Goal: Task Accomplishment & Management: Complete application form

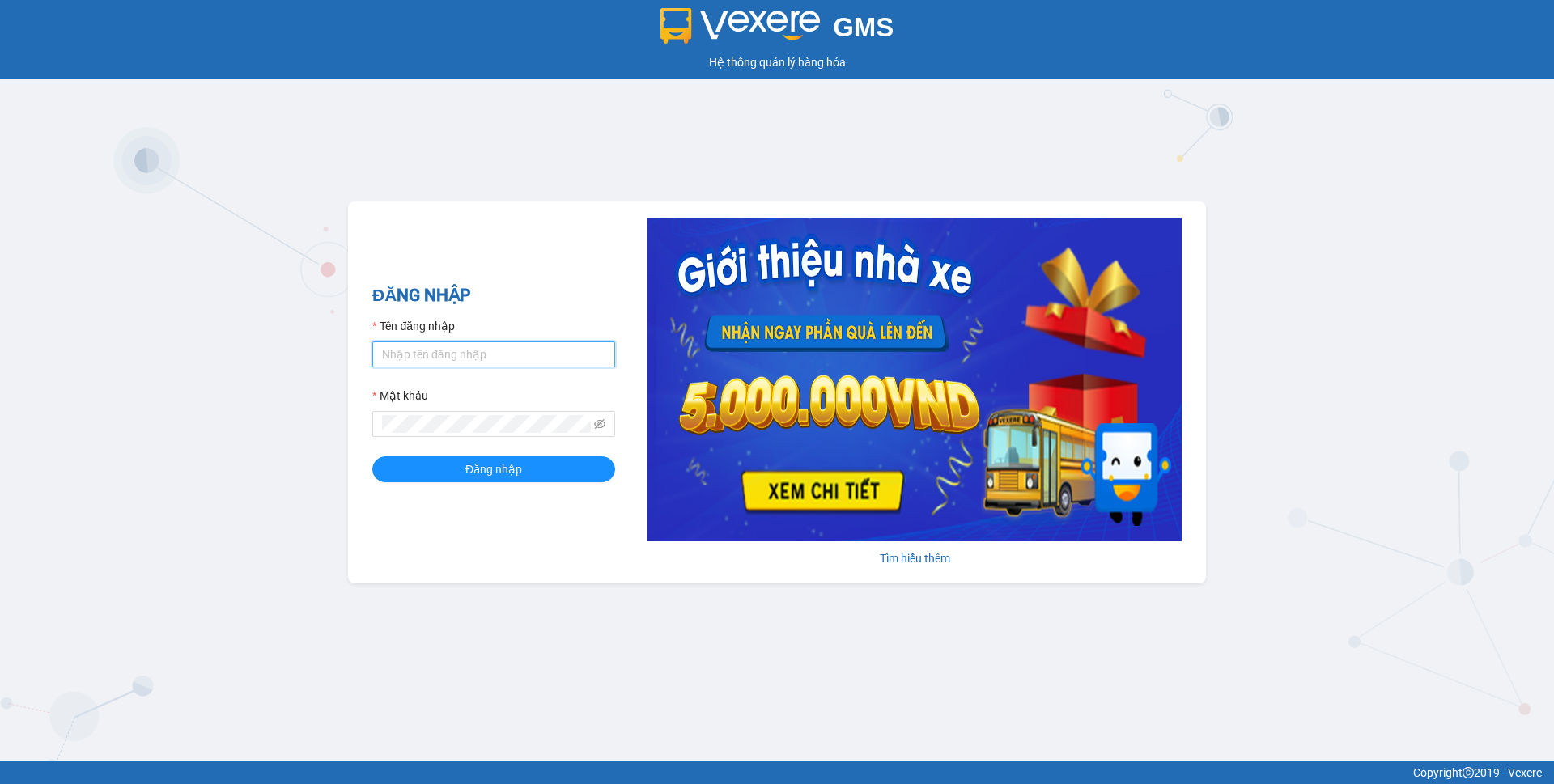
click at [545, 366] on input "Tên đăng nhập" at bounding box center [494, 355] width 243 height 26
type input "phuongthao.tienoanh"
click at [599, 422] on icon "eye-invisible" at bounding box center [600, 424] width 11 height 9
click at [184, 362] on div "GMS Hệ thống quản lý hàng hóa ĐĂNG NHẬP Tên đăng nhập phuongthao.tienoanh Mật k…" at bounding box center [777, 380] width 1554 height 761
click at [445, 464] on button "Đăng nhập" at bounding box center [494, 469] width 243 height 26
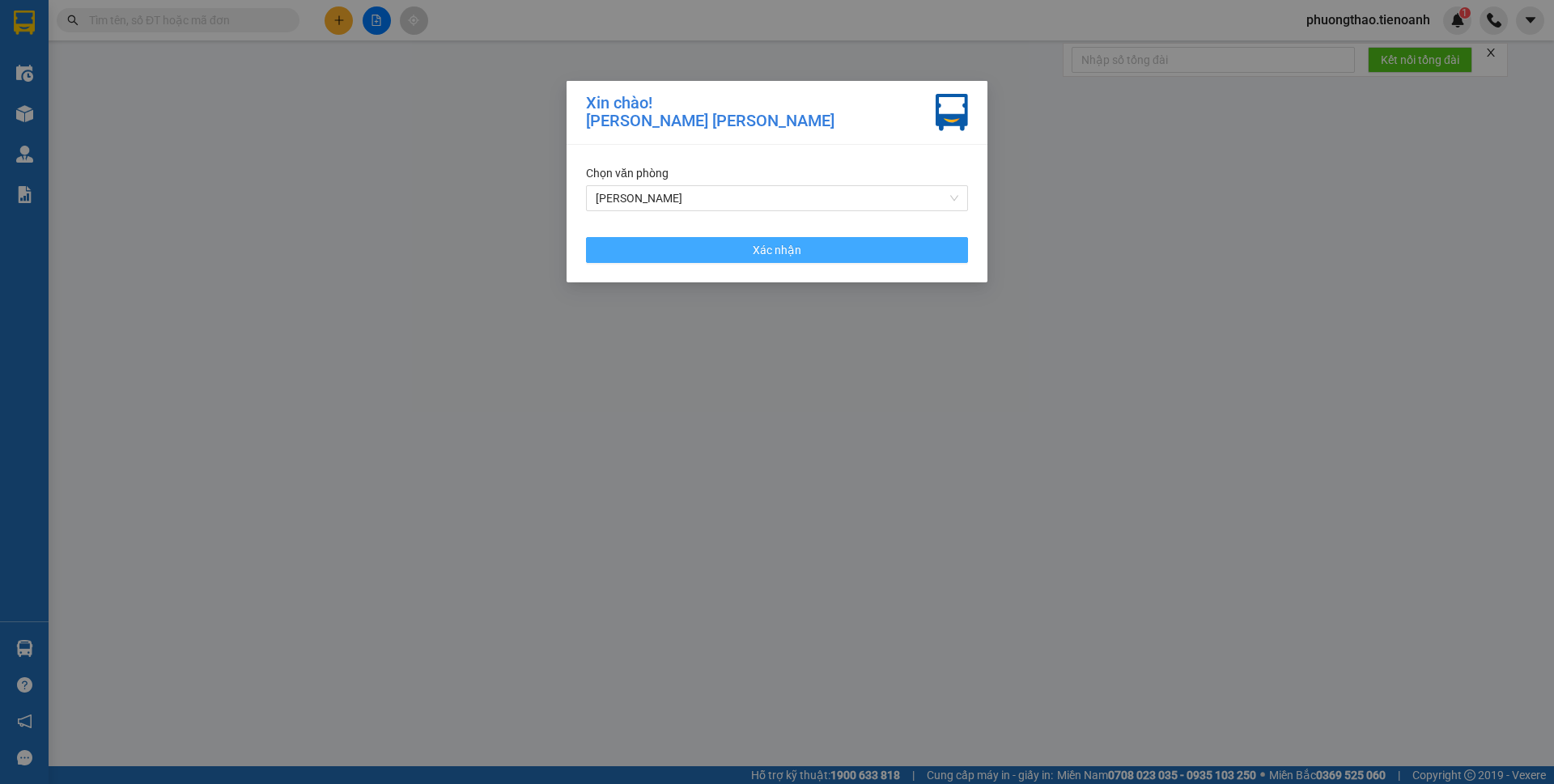
click at [669, 251] on button "Xác nhận" at bounding box center [776, 250] width 382 height 26
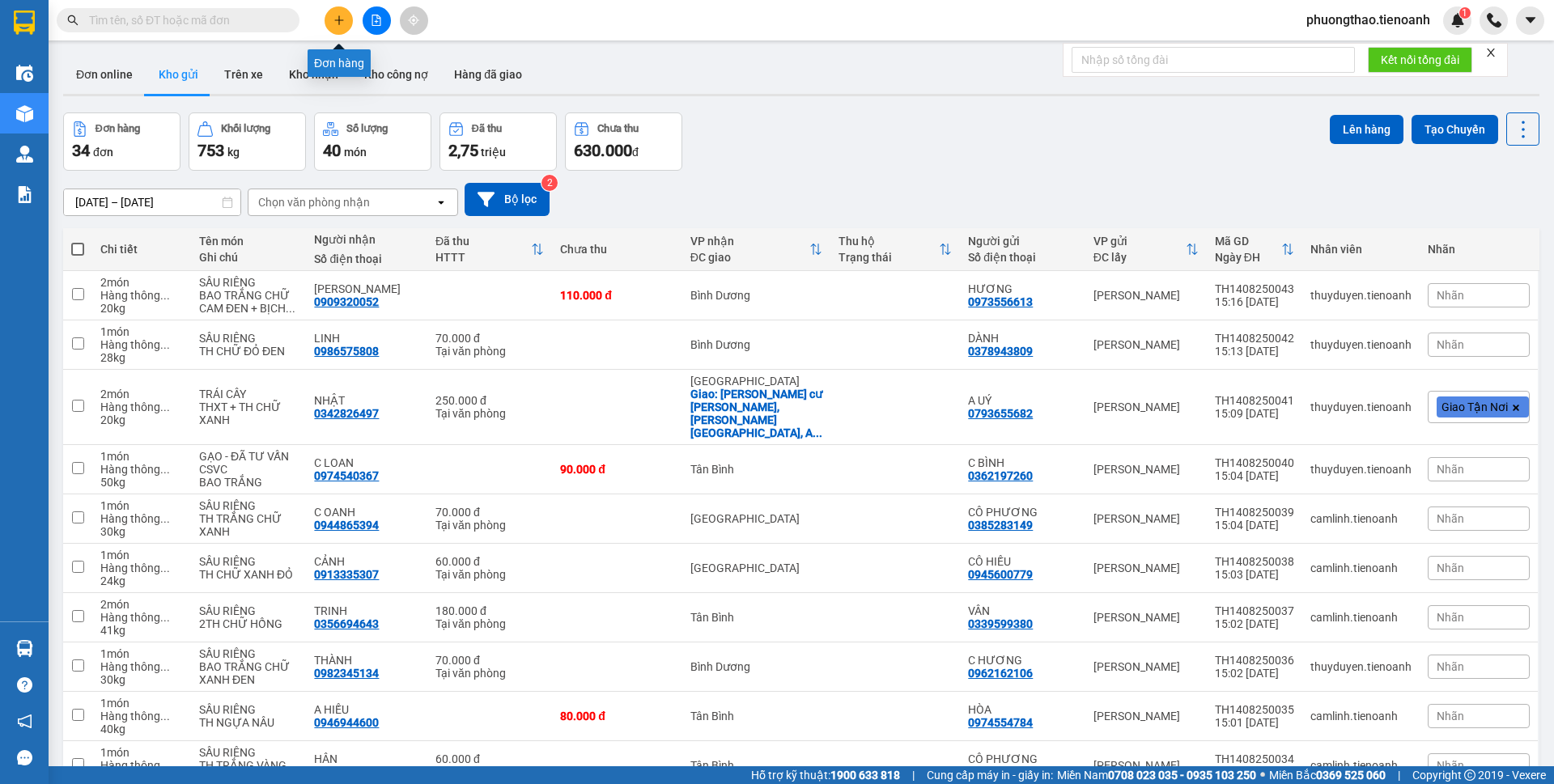
click at [339, 20] on icon "plus" at bounding box center [338, 20] width 1 height 9
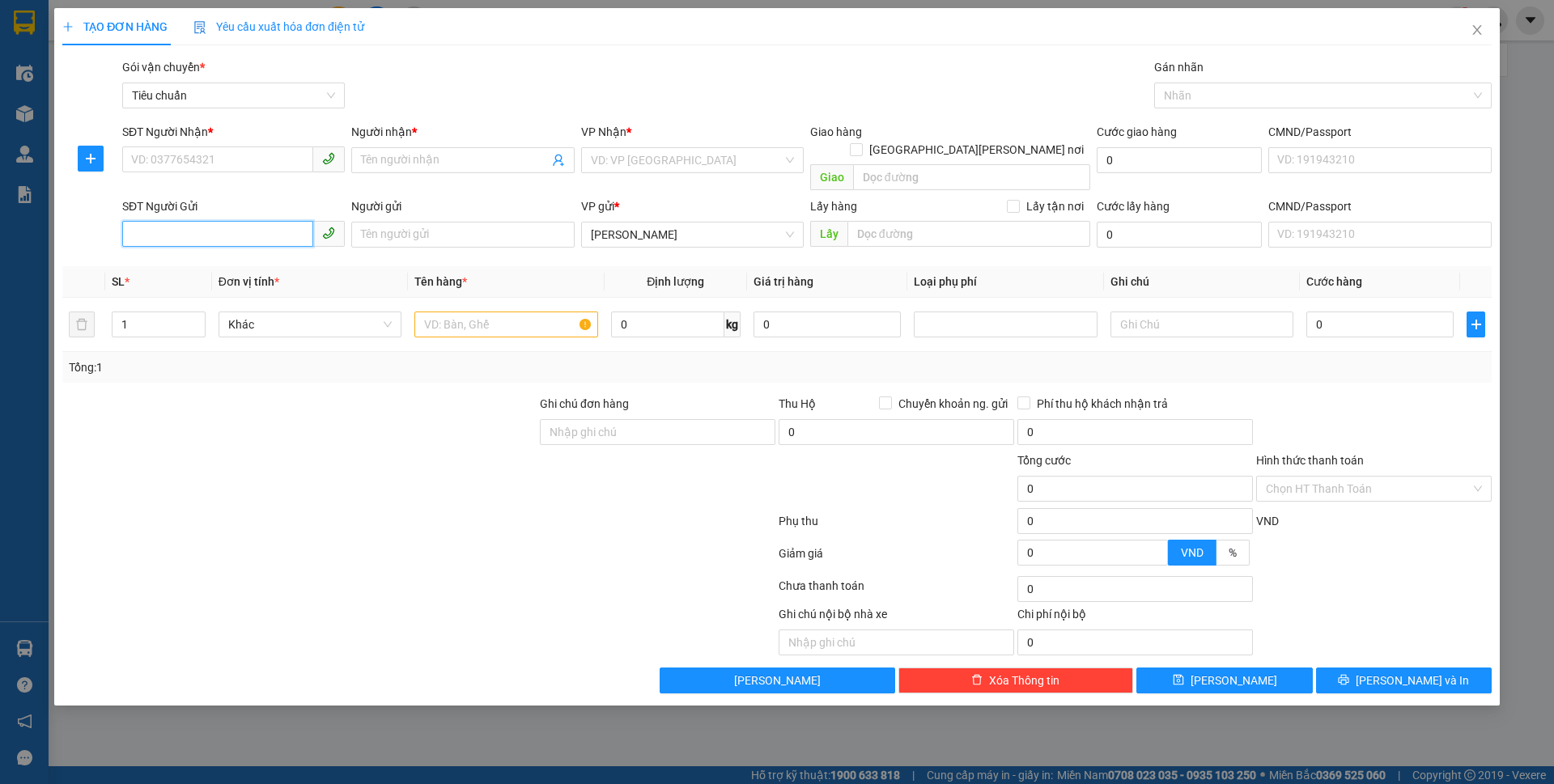
click at [215, 221] on input "SĐT Người Gửi" at bounding box center [218, 234] width 191 height 26
click at [148, 169] on input "SĐT Người Nhận *" at bounding box center [218, 160] width 191 height 26
click at [195, 185] on div "0946903457 - A LỆ" at bounding box center [233, 192] width 203 height 18
type input "0946903457"
type input "A LỆ"
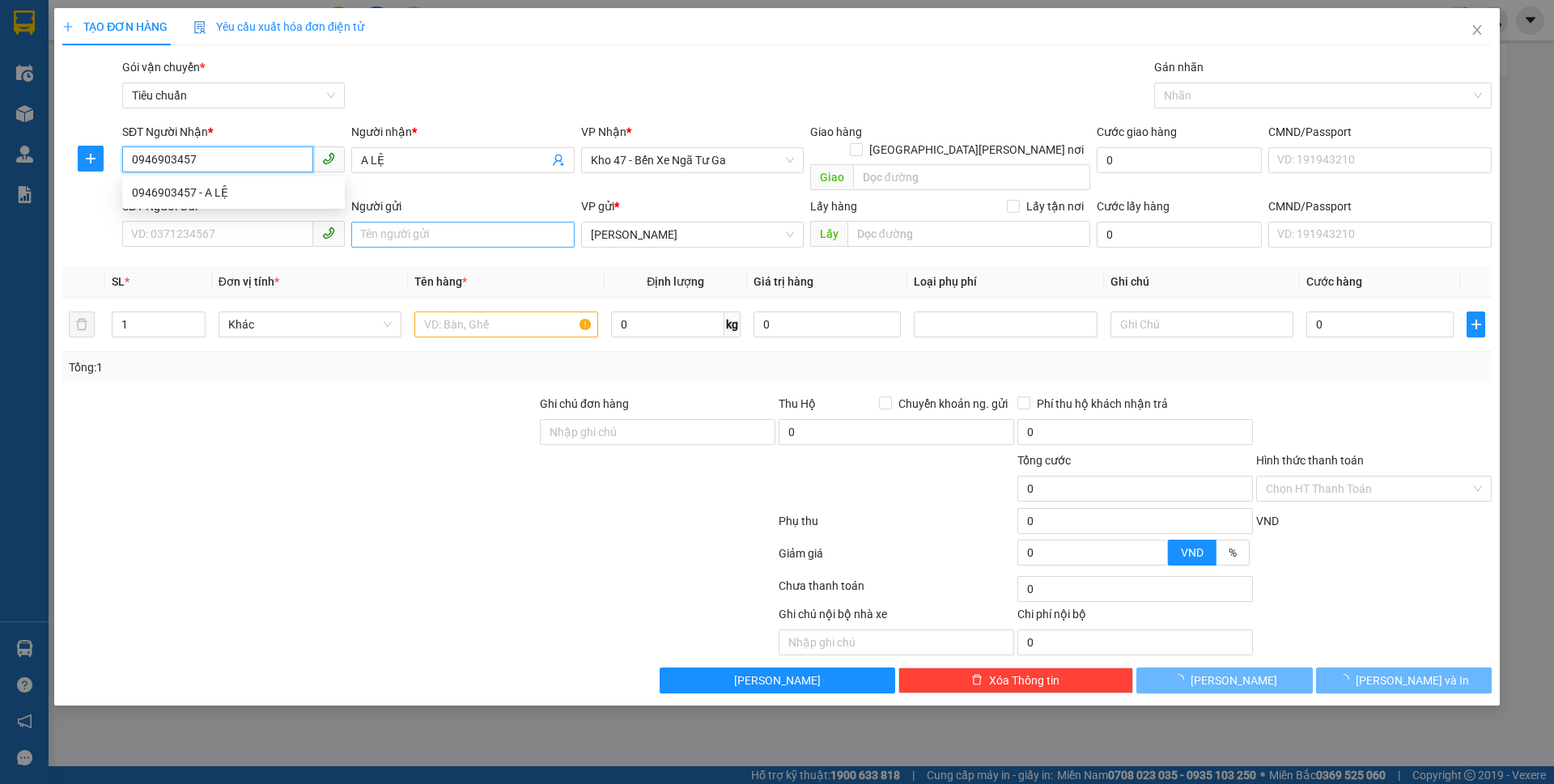
type input "40.000"
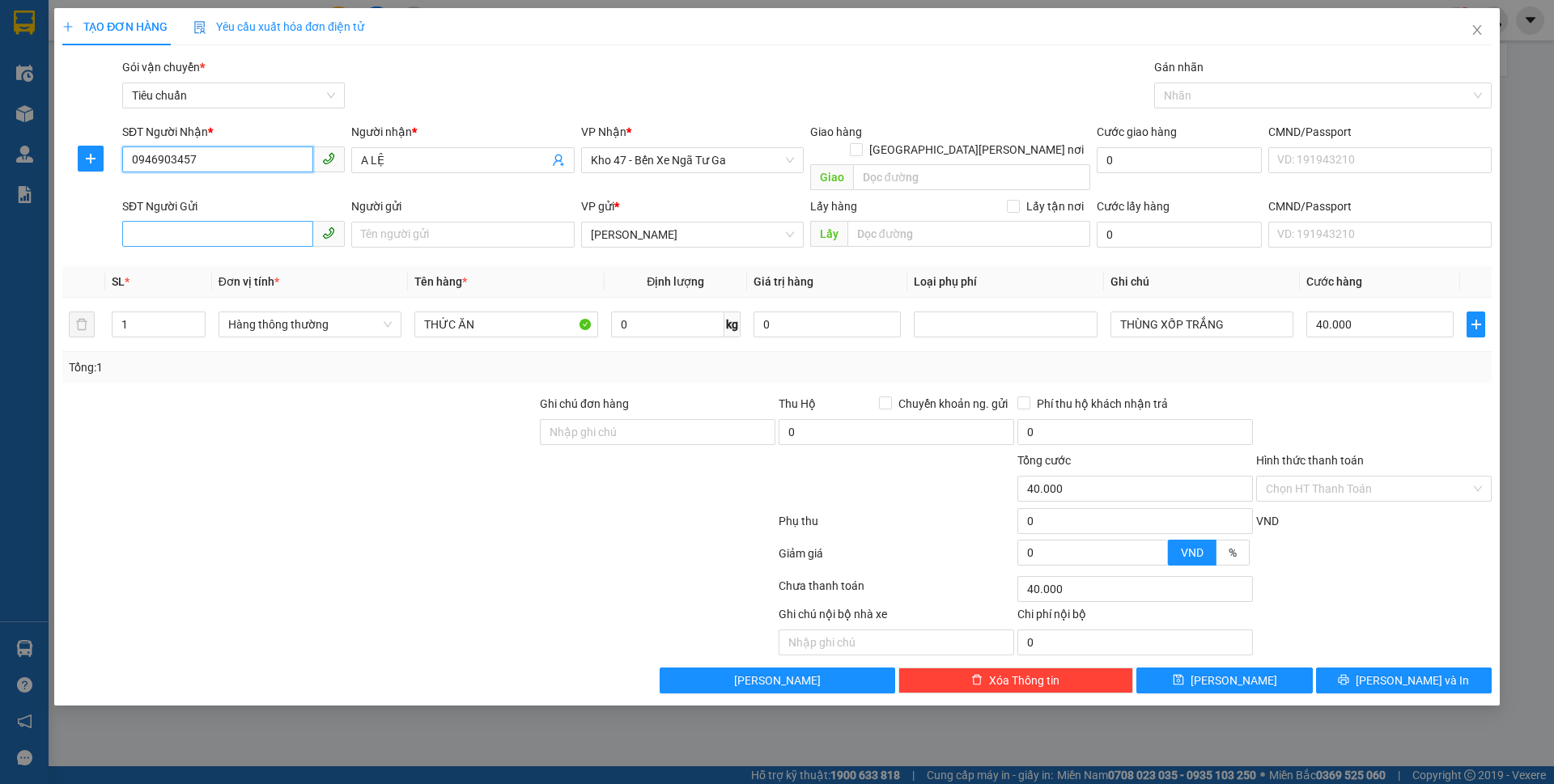
type input "0946903457"
click at [243, 221] on input "SĐT Người Gửi" at bounding box center [218, 234] width 191 height 26
drag, startPoint x: 252, startPoint y: 250, endPoint x: 535, endPoint y: 163, distance: 296.1
click at [253, 250] on div "0943473457 - A Quý" at bounding box center [233, 248] width 203 height 18
type input "0943473457"
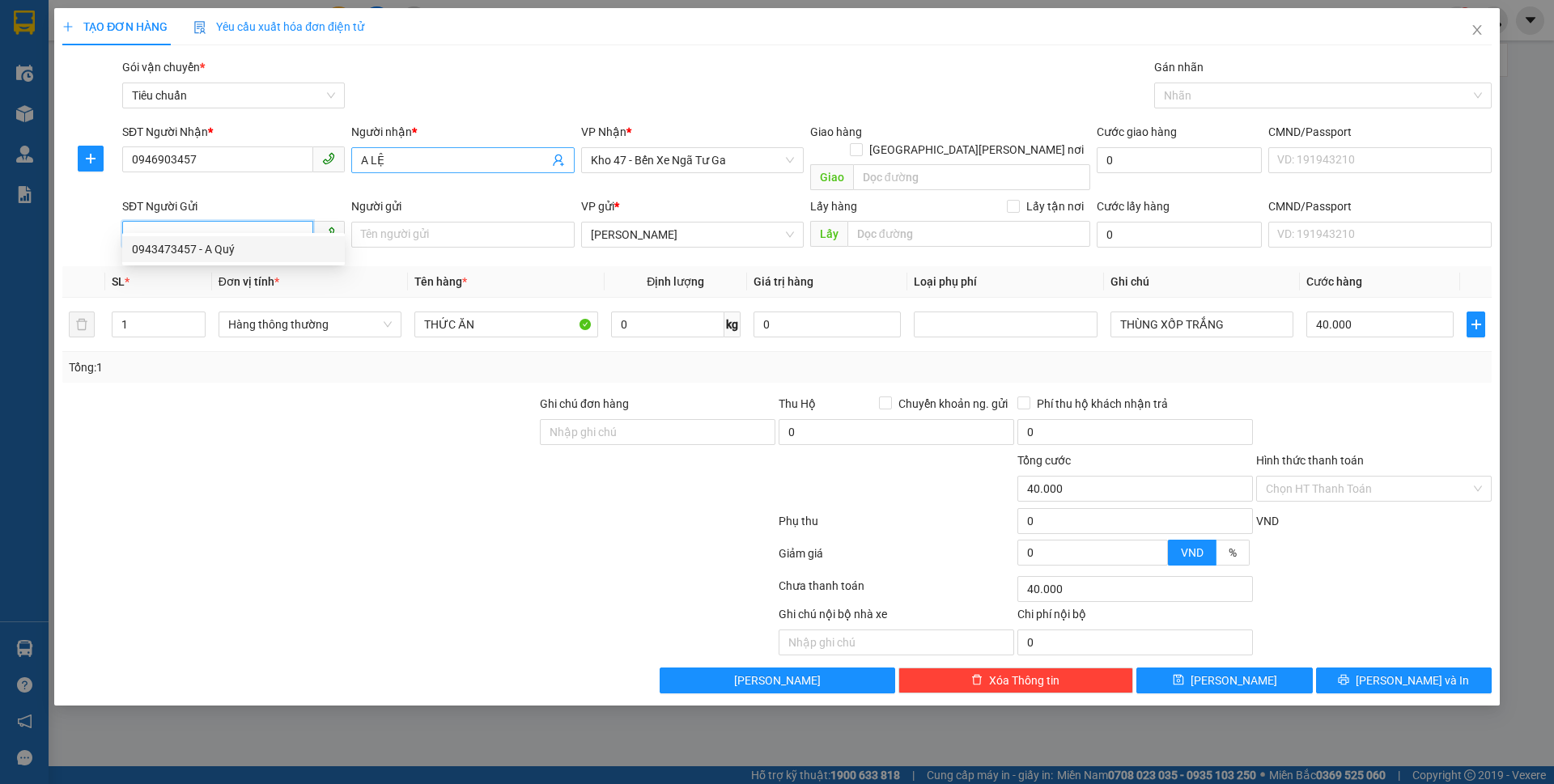
type input "A Quý"
type input "066097007477"
click at [688, 158] on span "Kho 47 - Bến Xe Ngã Tư Ga" at bounding box center [691, 161] width 203 height 24
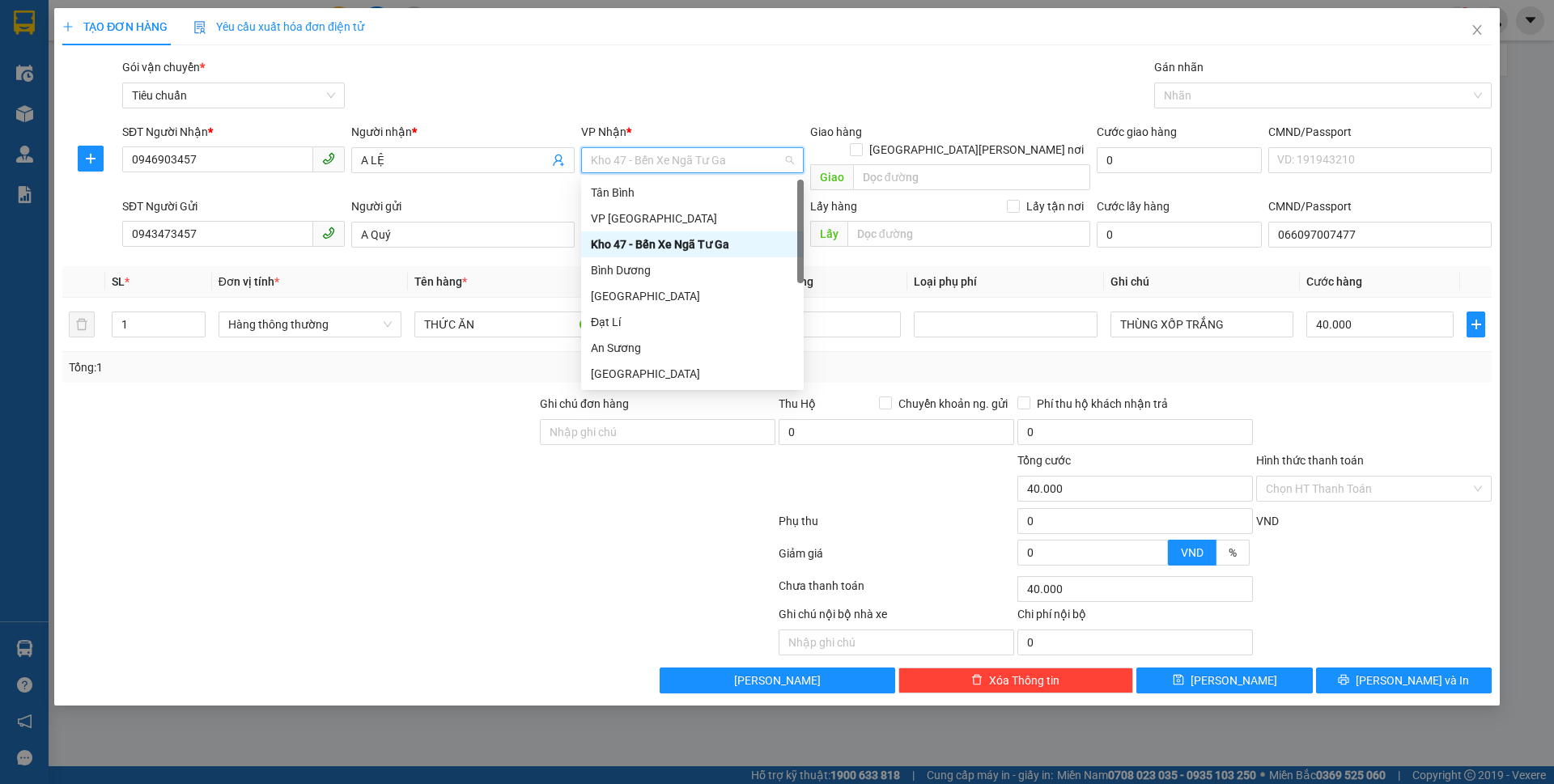
type input "T"
drag, startPoint x: 657, startPoint y: 193, endPoint x: 606, endPoint y: 244, distance: 72.1
click at [657, 193] on div "Tân Bình" at bounding box center [691, 192] width 203 height 18
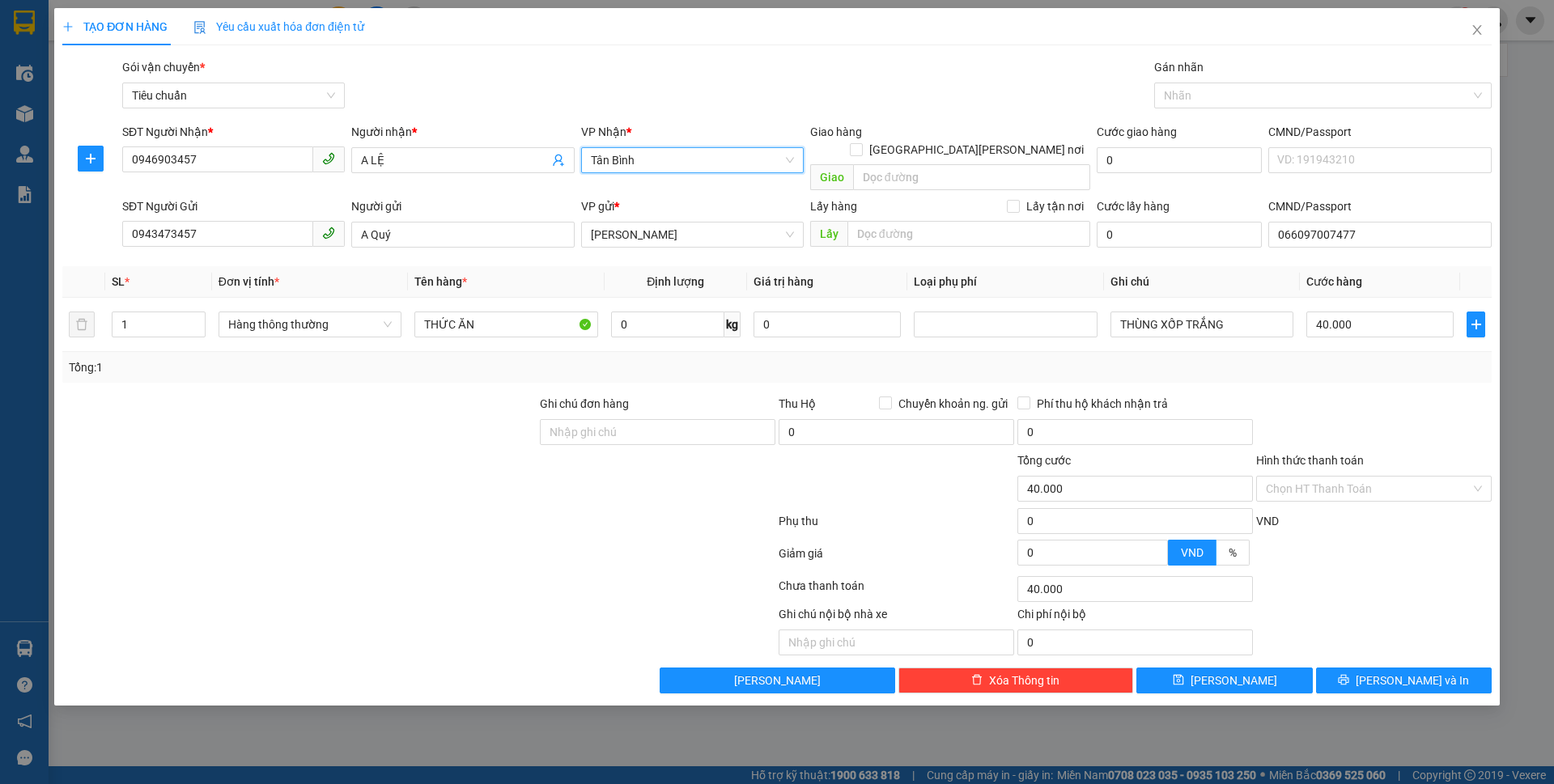
drag, startPoint x: 245, startPoint y: 614, endPoint x: 251, endPoint y: 602, distance: 13.4
click at [245, 614] on div at bounding box center [269, 630] width 417 height 50
drag, startPoint x: 634, startPoint y: 299, endPoint x: 634, endPoint y: 288, distance: 11.0
click at [634, 312] on input "0" at bounding box center [667, 325] width 113 height 26
type input "9"
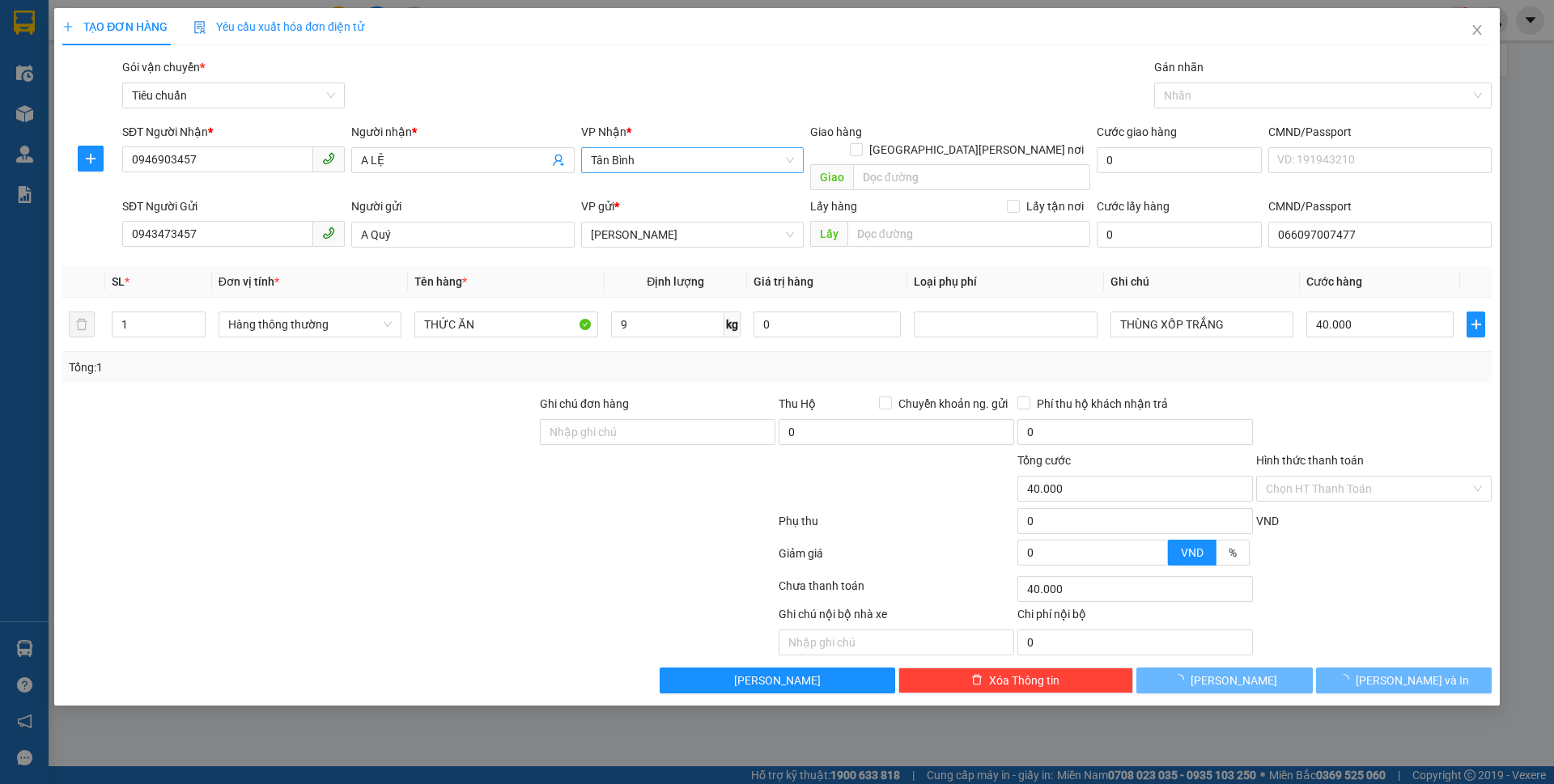
click at [1257, 363] on div "Tổng: 1" at bounding box center [777, 367] width 1429 height 31
click at [1393, 671] on span "Lưu và In" at bounding box center [1411, 679] width 113 height 18
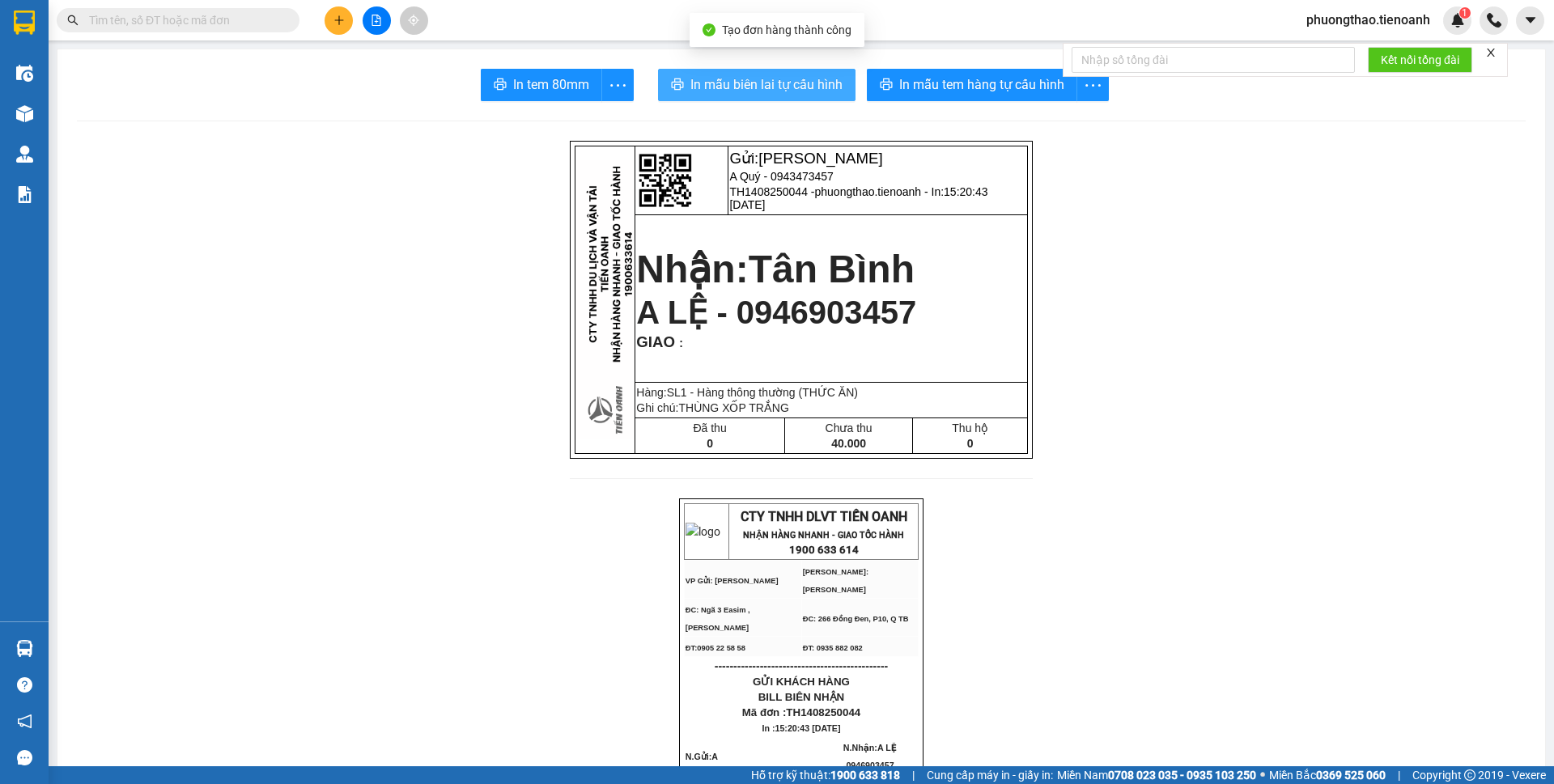
click at [777, 89] on span "In mẫu biên lai tự cấu hình" at bounding box center [766, 85] width 152 height 21
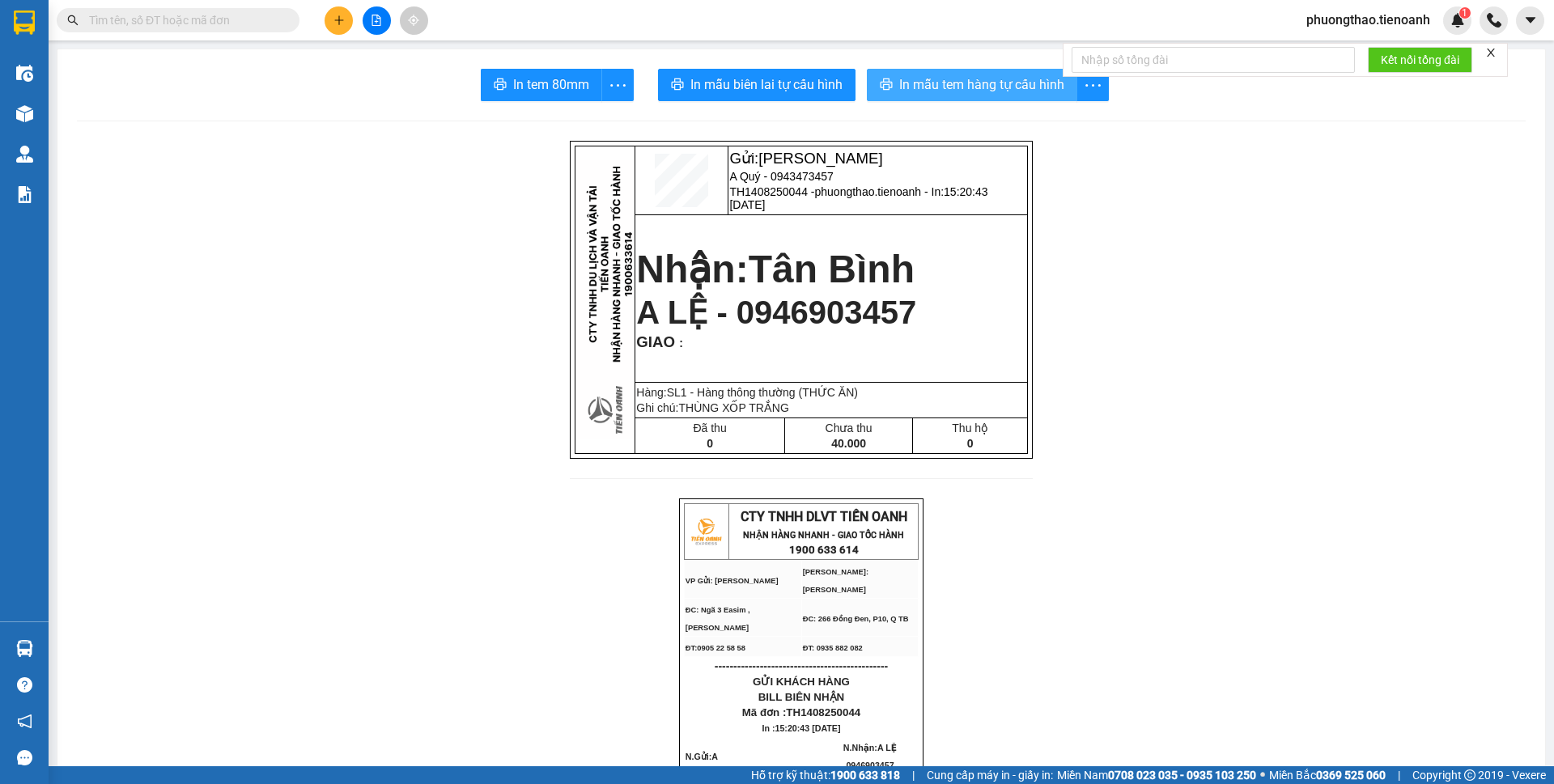
click at [934, 86] on span "In mẫu tem hàng tự cấu hình" at bounding box center [982, 85] width 165 height 21
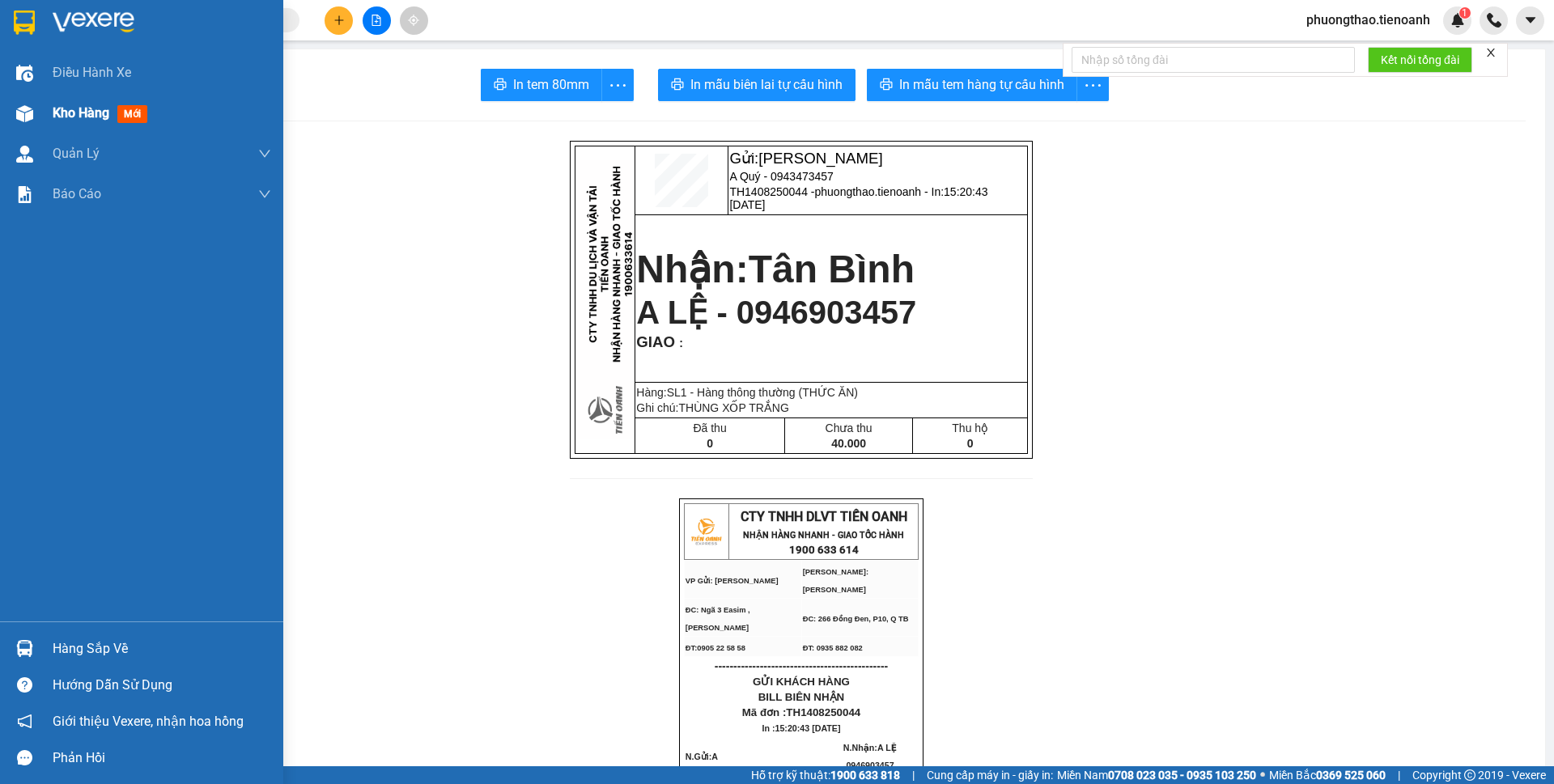
click at [47, 111] on div "Kho hàng mới" at bounding box center [141, 113] width 283 height 40
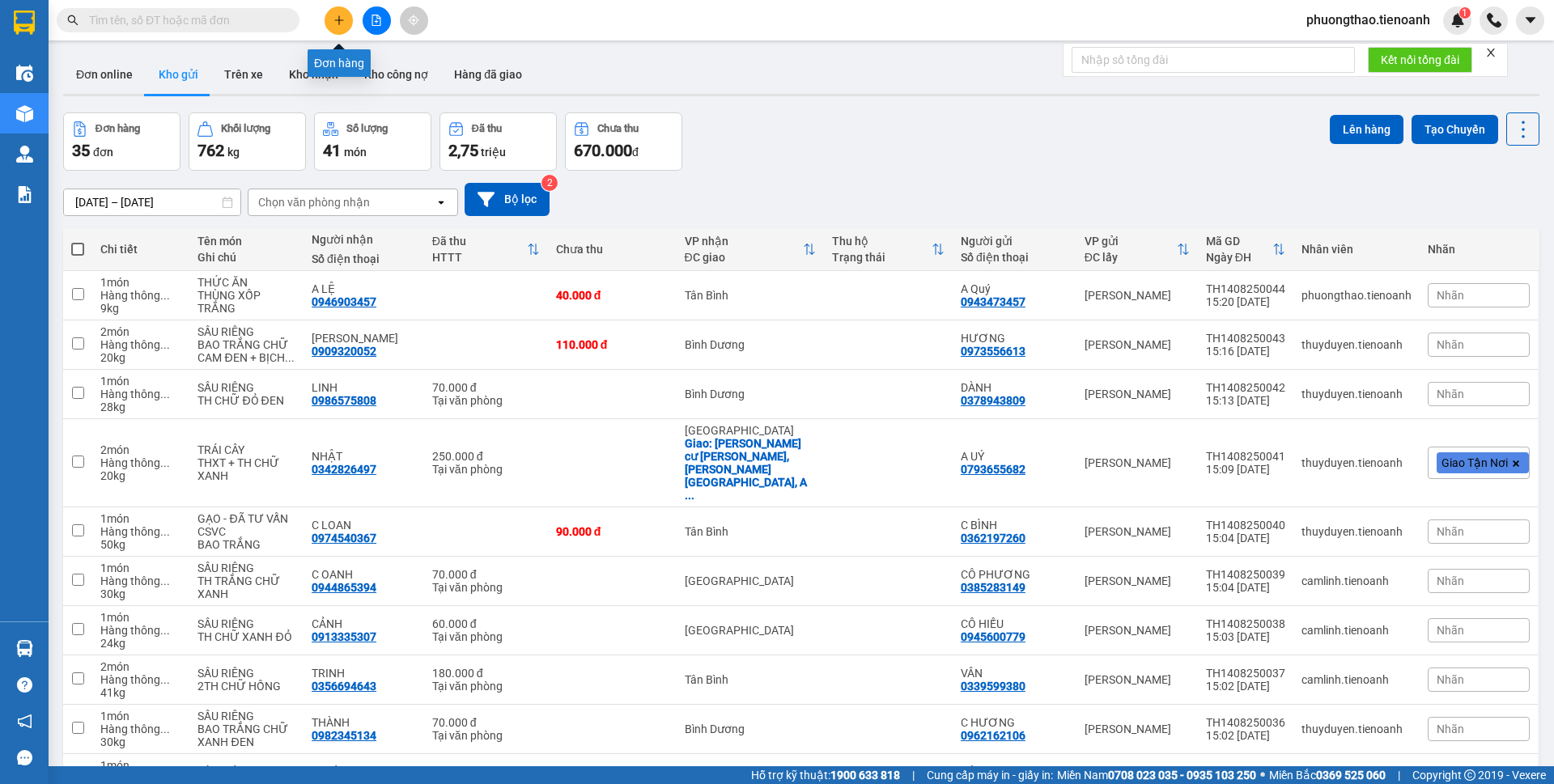
click at [334, 25] on icon "plus" at bounding box center [339, 21] width 11 height 11
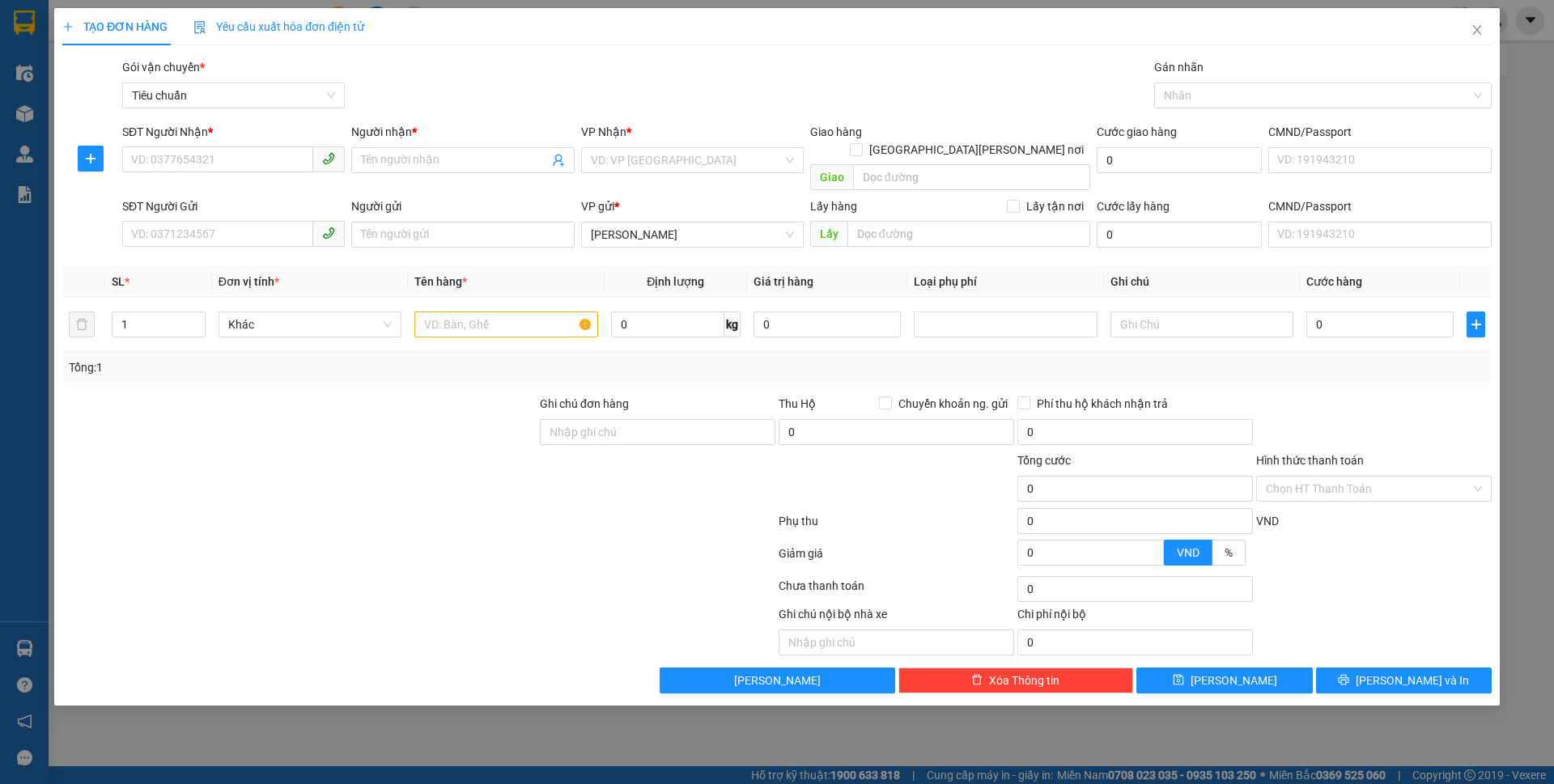
click at [154, 203] on div "SĐT Người Gửi" at bounding box center [233, 209] width 222 height 24
click at [164, 221] on input "SĐT Người Gửi" at bounding box center [218, 234] width 191 height 26
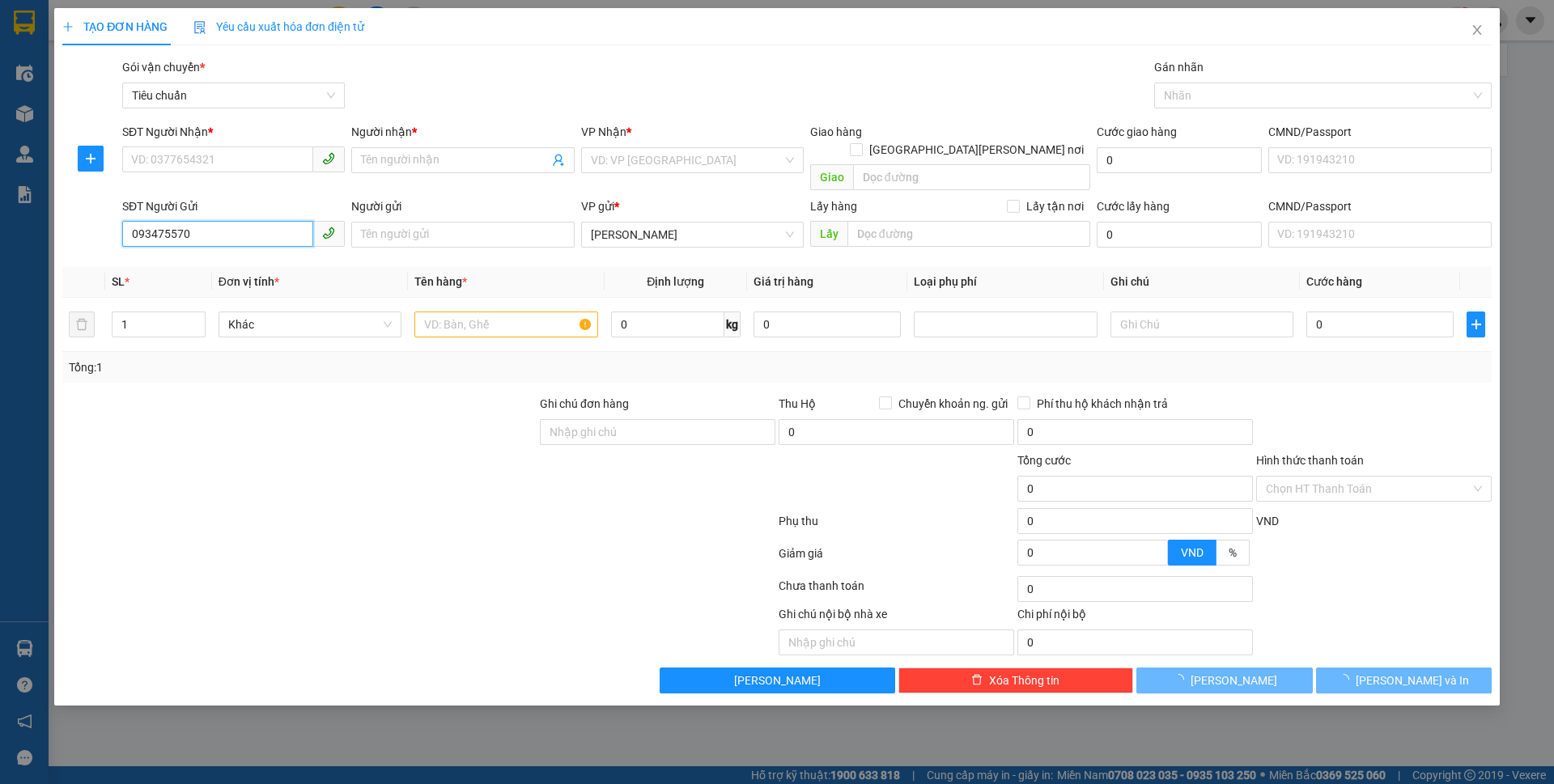
type input "0934755707"
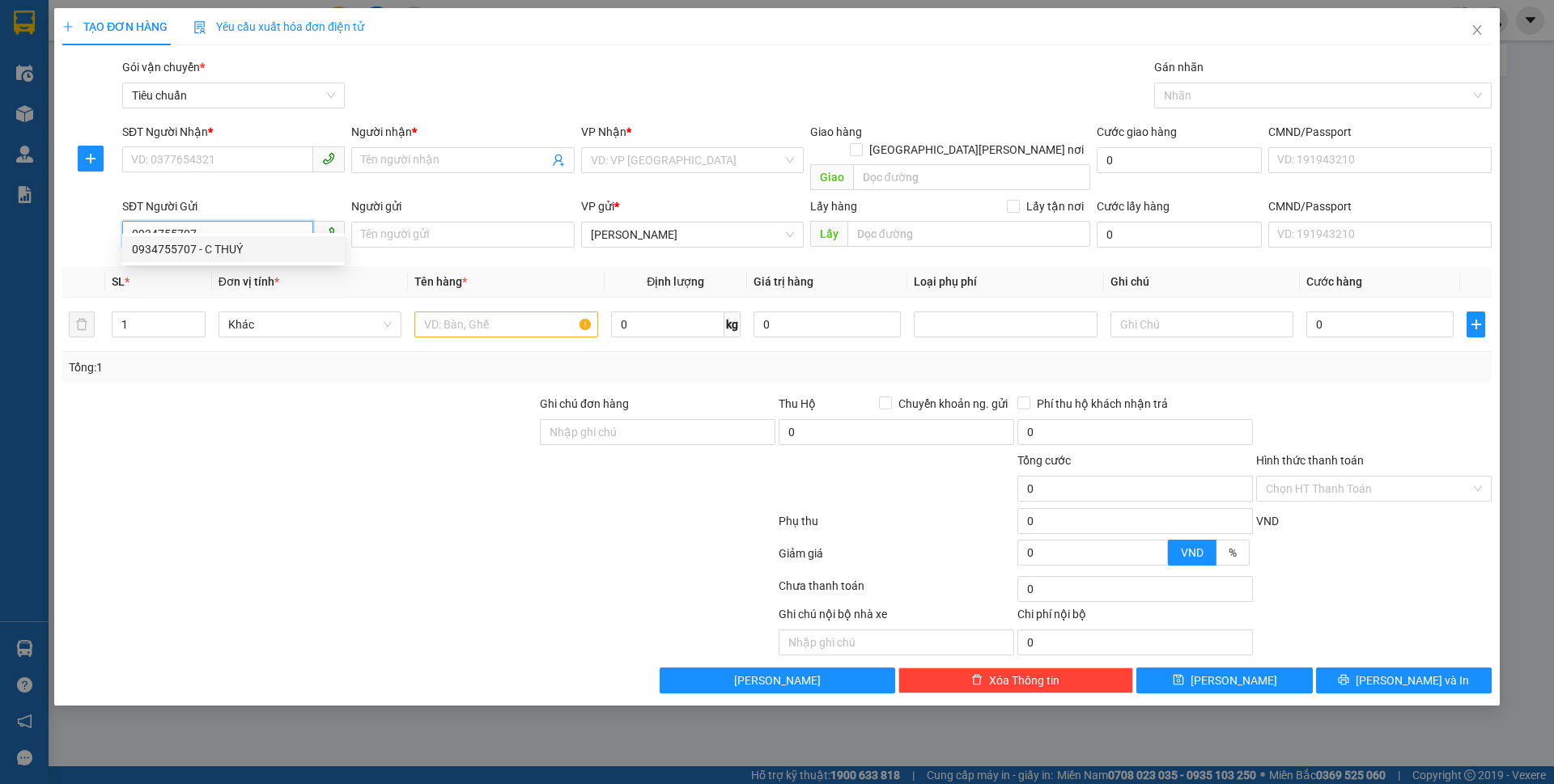
click at [205, 244] on div "0934755707 - C THUÝ" at bounding box center [233, 248] width 203 height 18
type input "0933866338"
type input "A KHOA"
type input "C THUÝ"
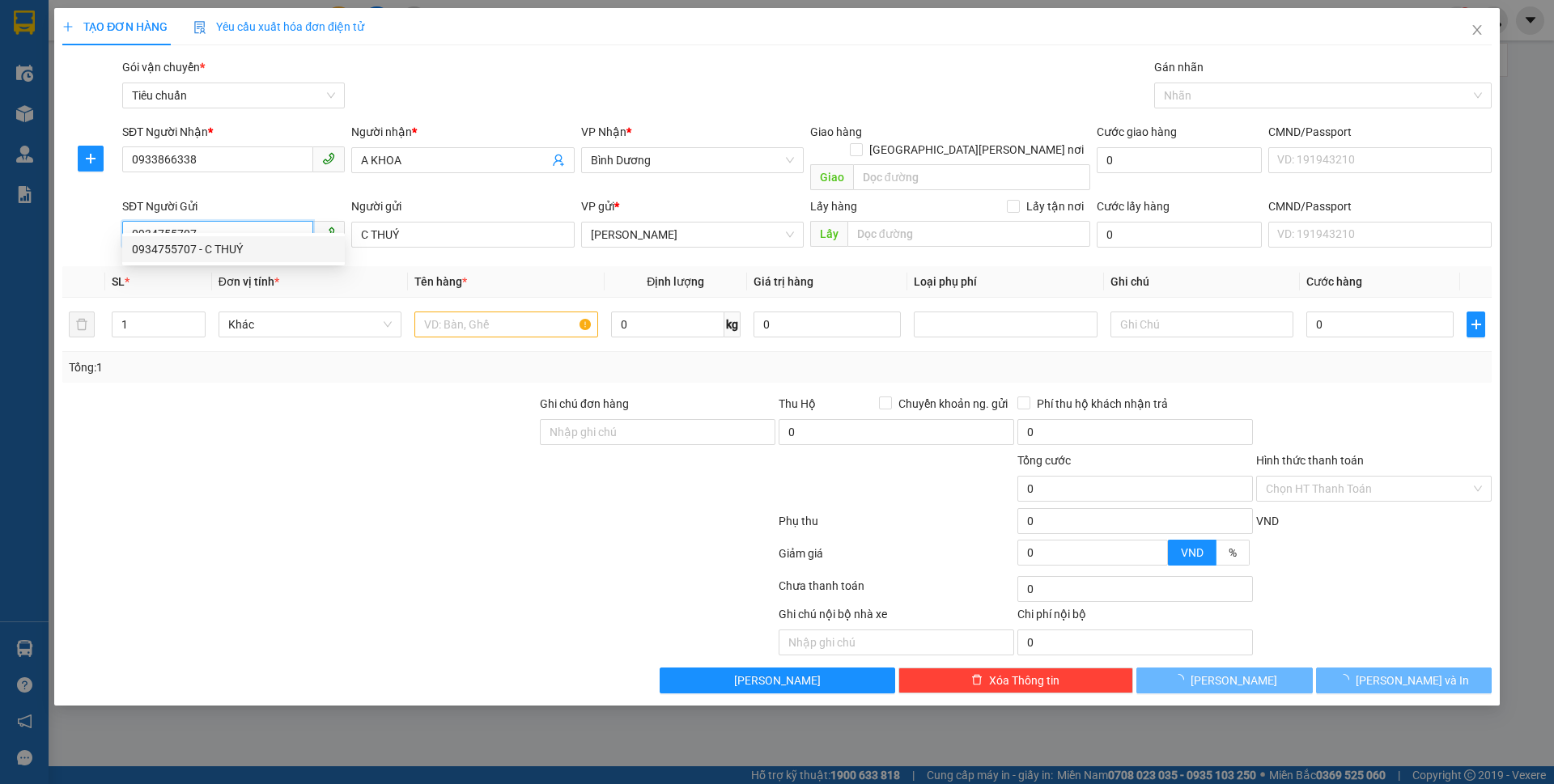
type input "70.000"
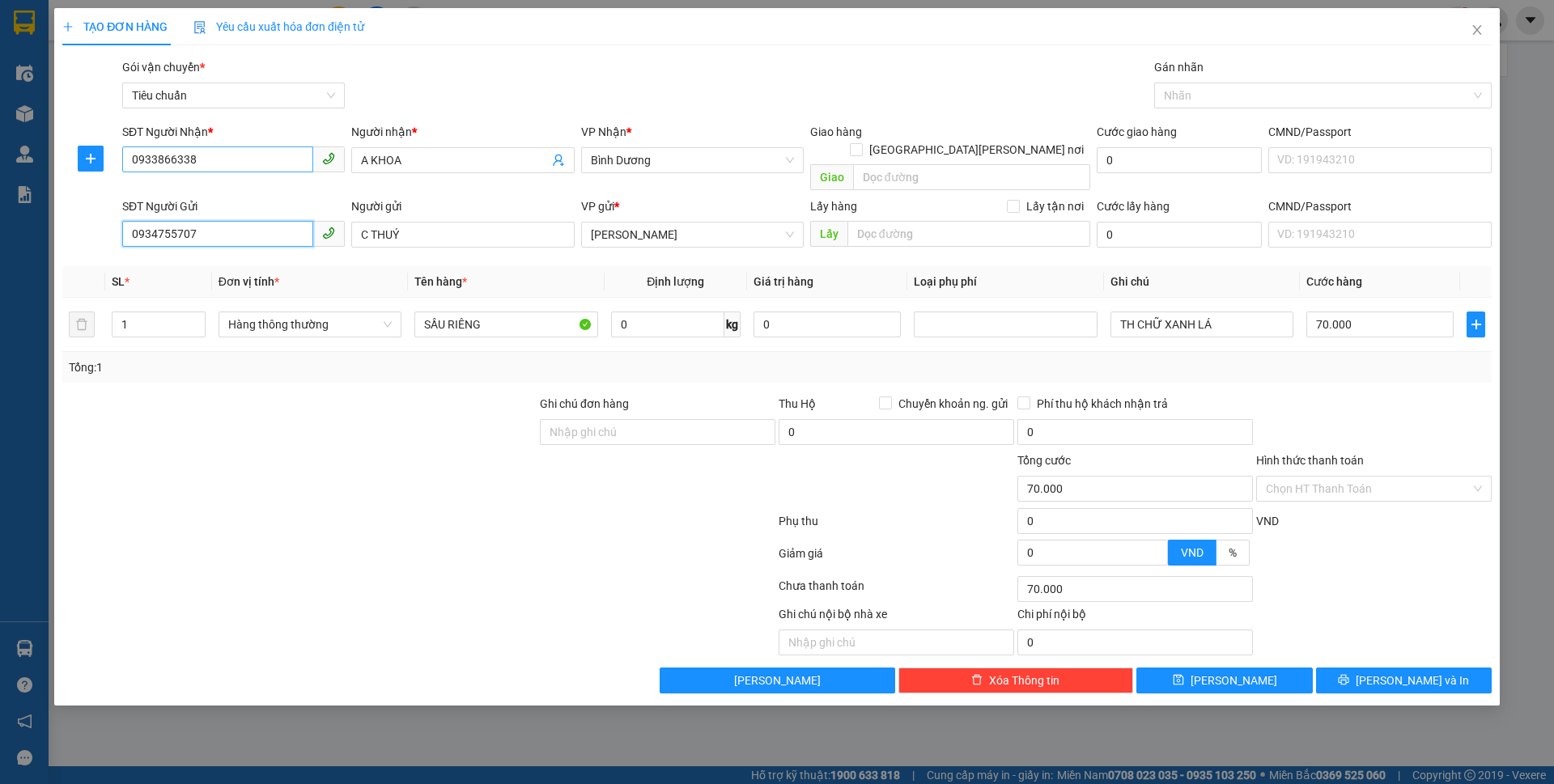
type input "0934755707"
click at [237, 164] on input "0933866338" at bounding box center [218, 160] width 191 height 26
type input "20"
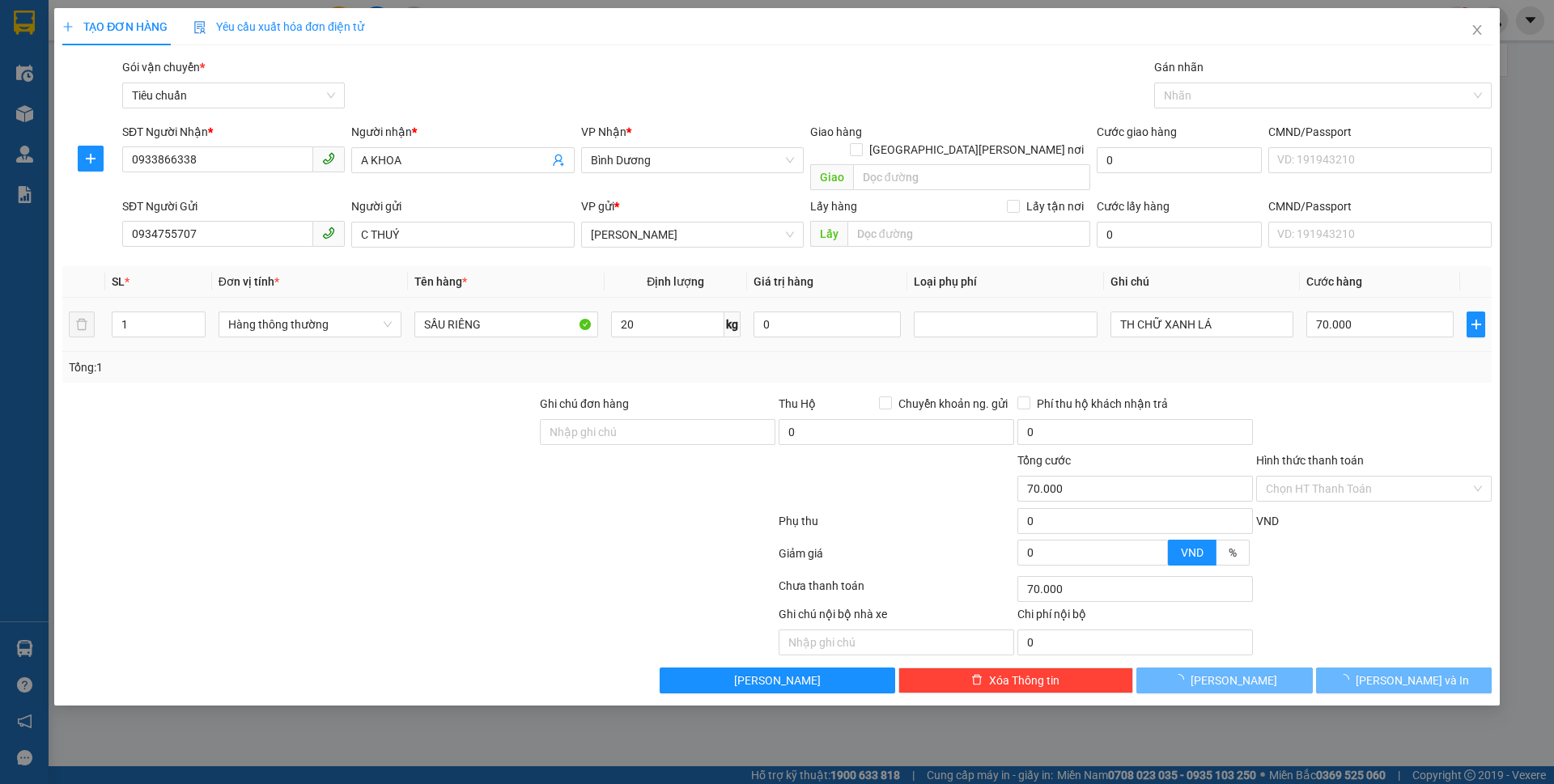
drag, startPoint x: 439, startPoint y: 539, endPoint x: 1207, endPoint y: 326, distance: 797.0
click at [445, 540] on div at bounding box center [418, 556] width 716 height 33
type input "55.000"
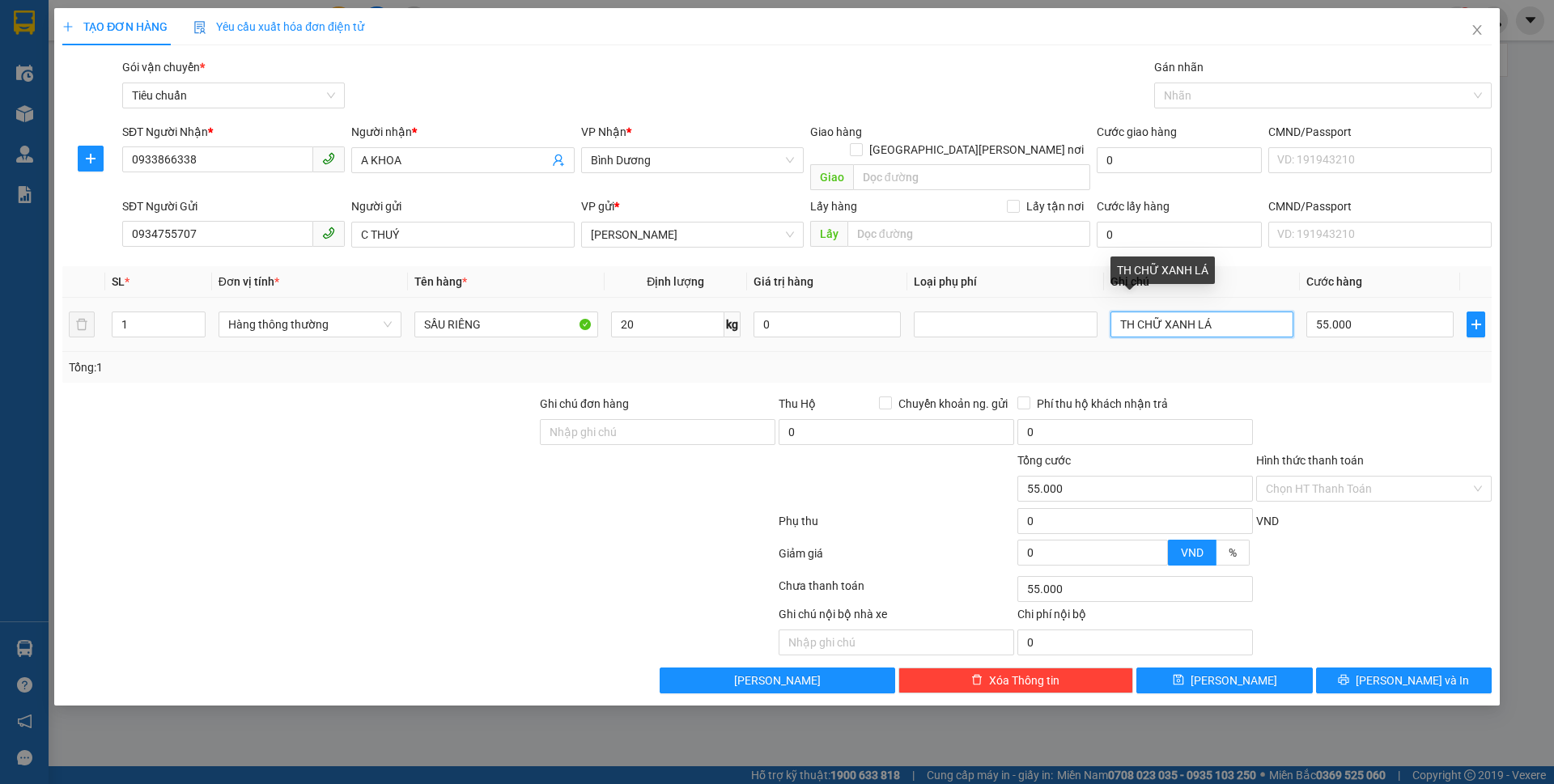
drag, startPoint x: 1224, startPoint y: 312, endPoint x: 1166, endPoint y: 305, distance: 58.4
click at [1166, 312] on input "TH CHỮ XANH LÁ" at bounding box center [1202, 325] width 183 height 26
type input "TH CHỮ ĐEN"
type input "6"
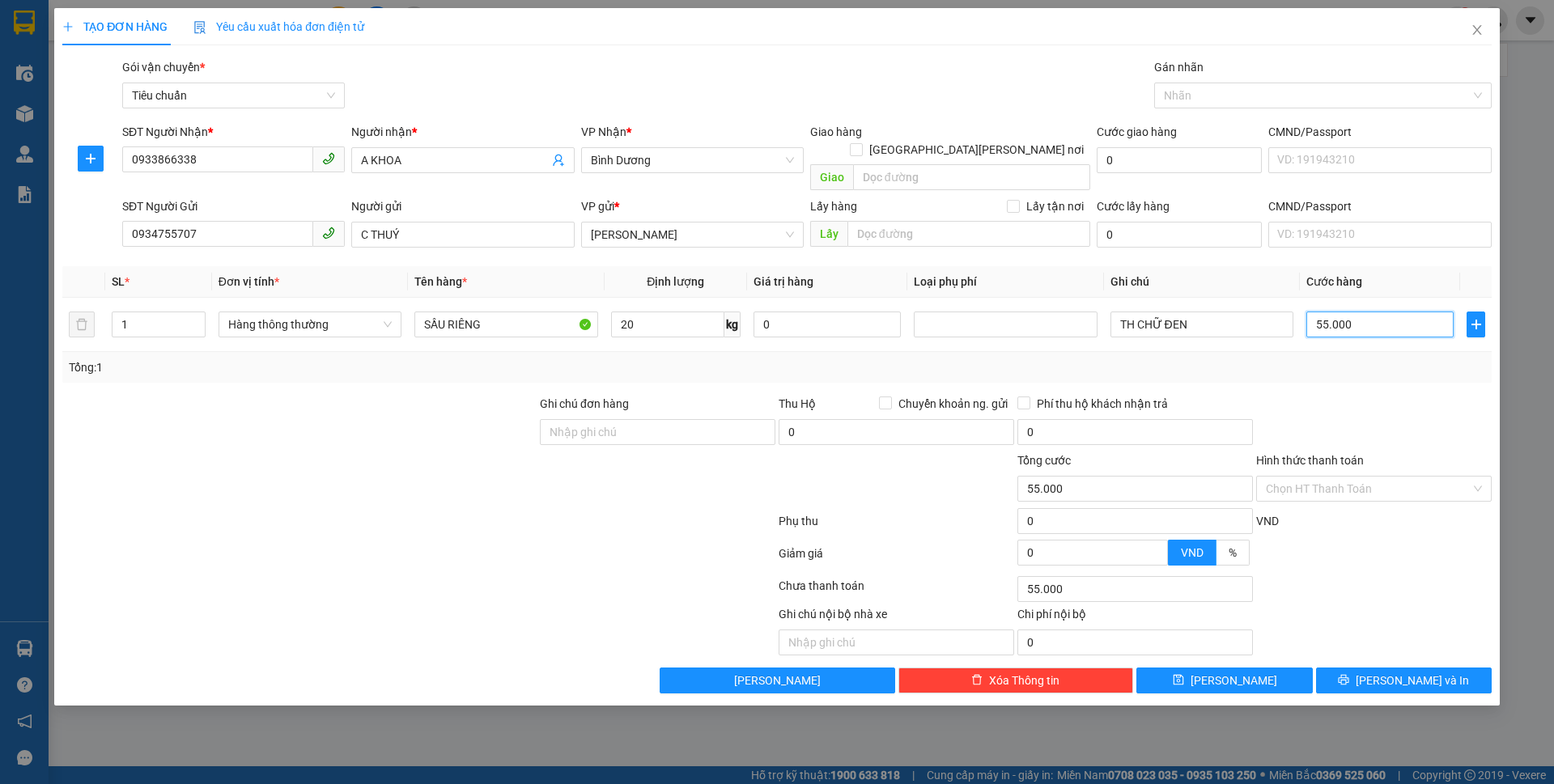
type input "6"
type input "60"
type input "60.000"
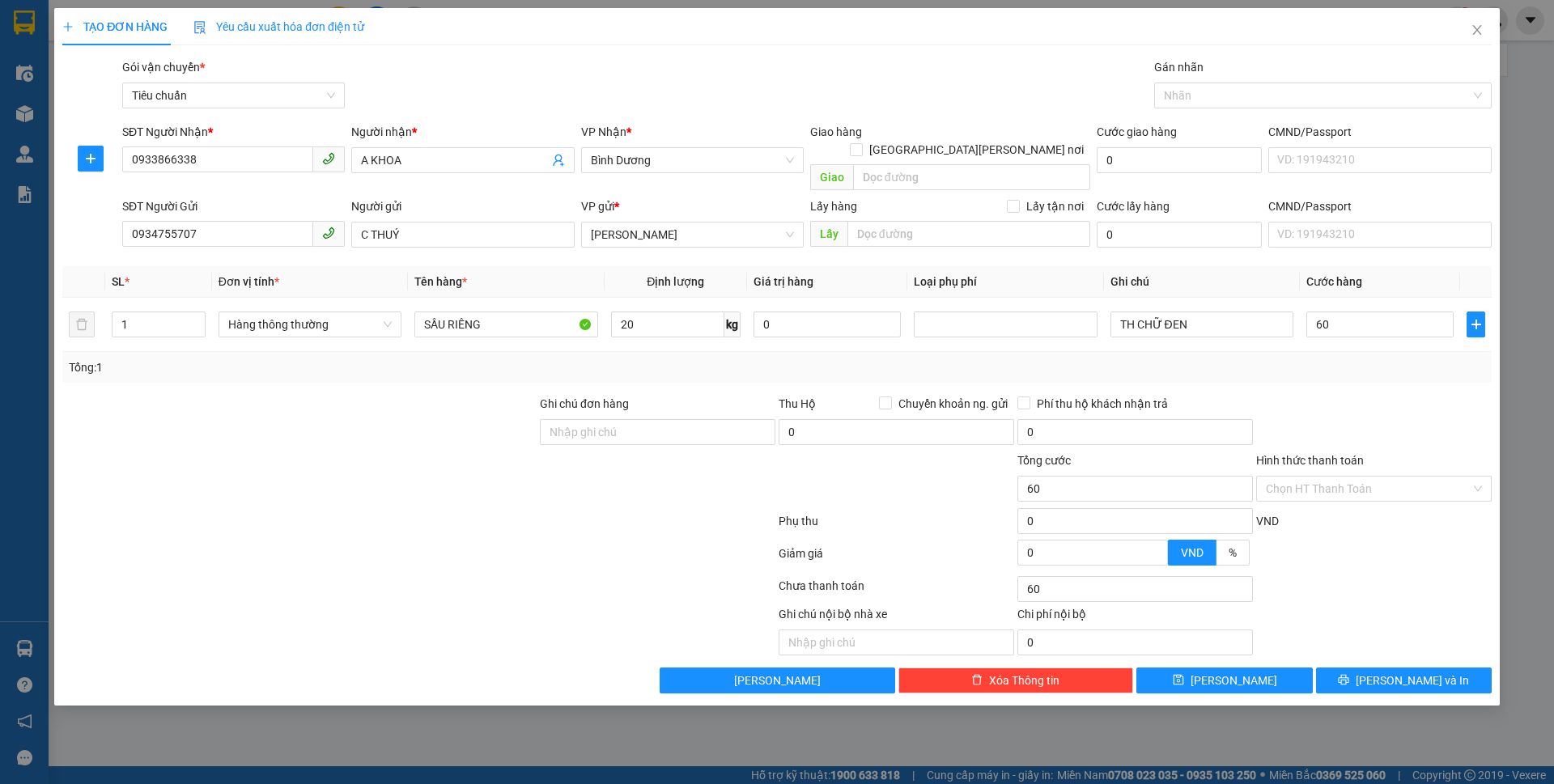
type input "60.000"
click at [1325, 395] on div at bounding box center [1374, 423] width 239 height 57
click at [1349, 675] on icon "printer" at bounding box center [1343, 679] width 10 height 10
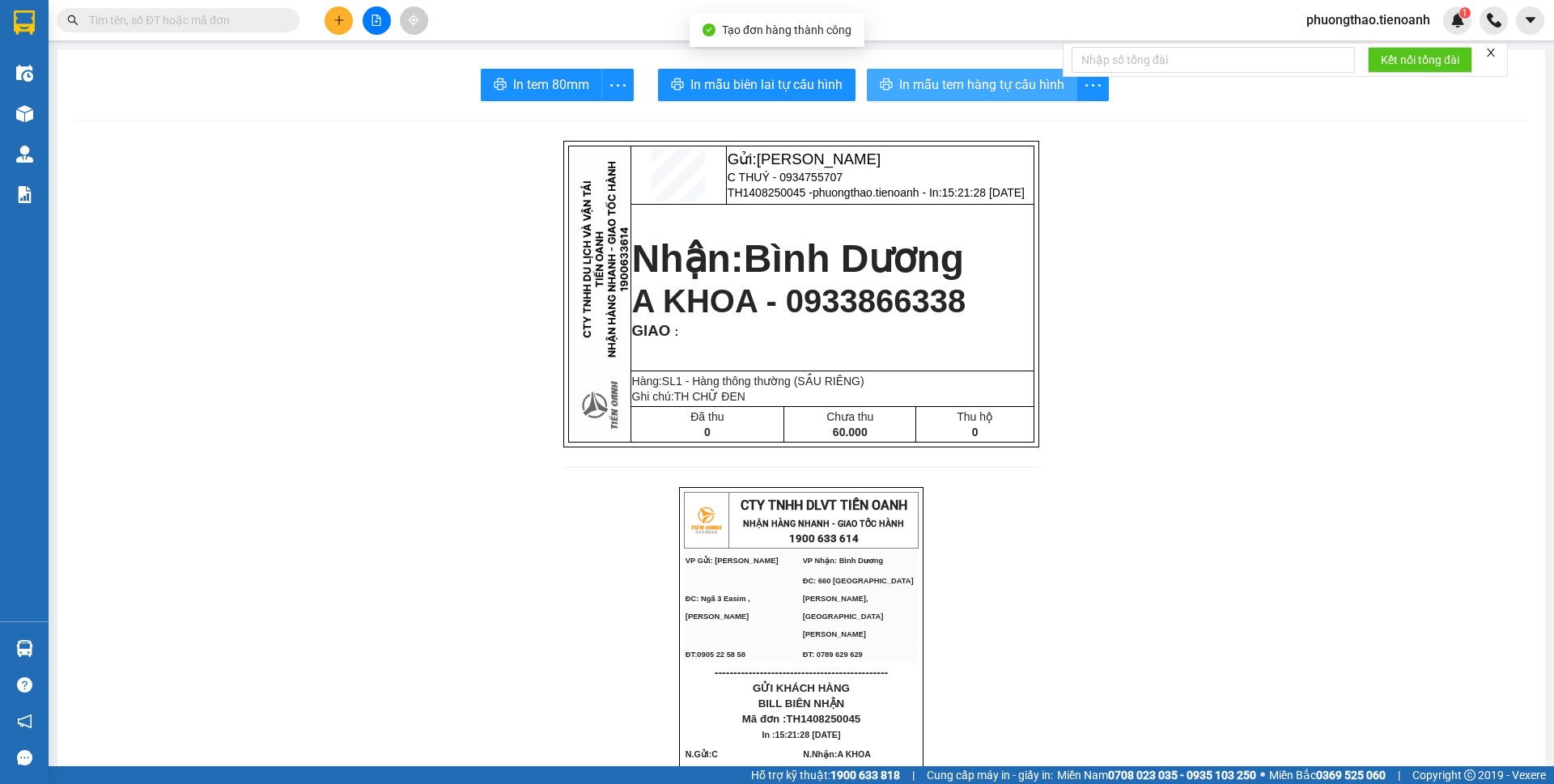
click at [989, 94] on span "In mẫu tem hàng tự cấu hình" at bounding box center [982, 85] width 165 height 21
